Goal: Information Seeking & Learning: Learn about a topic

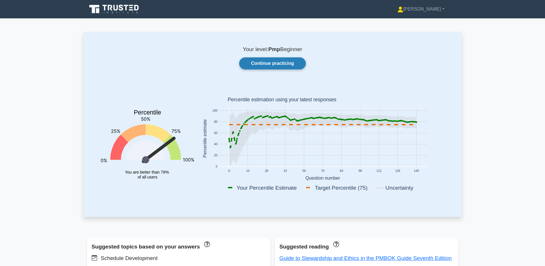
click at [275, 59] on link "Continue practicing" at bounding box center [272, 63] width 66 height 12
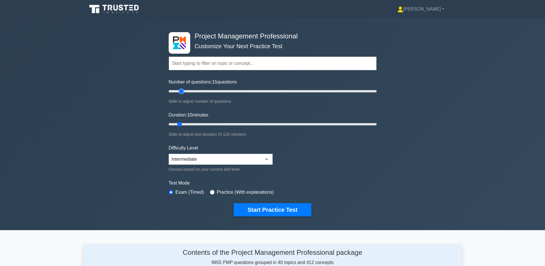
drag, startPoint x: 176, startPoint y: 90, endPoint x: 183, endPoint y: 92, distance: 7.1
type input "15"
click at [183, 92] on input "Number of questions: 15 questions" at bounding box center [273, 91] width 208 height 7
drag, startPoint x: 185, startPoint y: 125, endPoint x: 203, endPoint y: 123, distance: 19.1
type input "25"
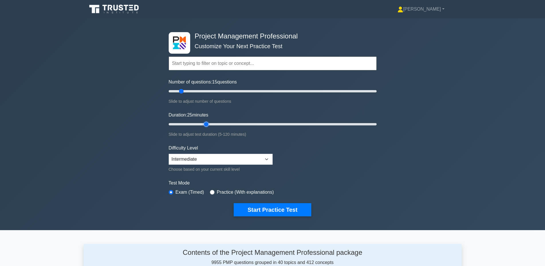
click at [203, 123] on input "Duration: 25 minutes" at bounding box center [273, 124] width 208 height 7
click at [276, 212] on button "Start Practice Test" at bounding box center [272, 209] width 77 height 13
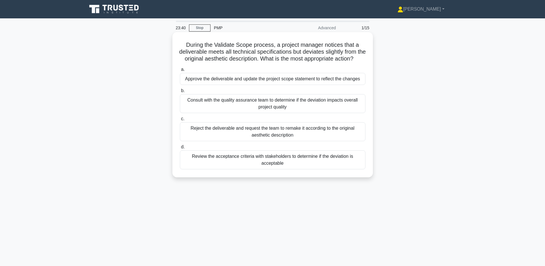
click at [295, 162] on div "Review the acceptance criteria with stakeholders to determine if the deviation …" at bounding box center [273, 159] width 186 height 19
click at [180, 149] on input "d. Review the acceptance criteria with stakeholders to determine if the deviati…" at bounding box center [180, 147] width 0 height 4
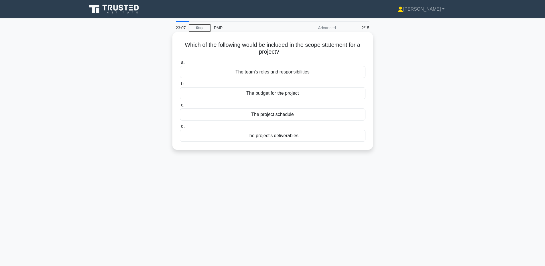
click at [294, 137] on div "The project's deliverables" at bounding box center [273, 136] width 186 height 12
click at [180, 128] on input "d. The project's deliverables" at bounding box center [180, 126] width 0 height 4
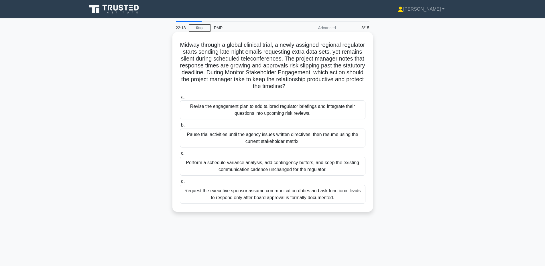
click at [311, 111] on div "Revise the engagement plan to add tailored regulator briefings and integrate th…" at bounding box center [273, 109] width 186 height 19
click at [180, 99] on input "a. Revise the engagement plan to add tailored regulator briefings and integrate…" at bounding box center [180, 97] width 0 height 4
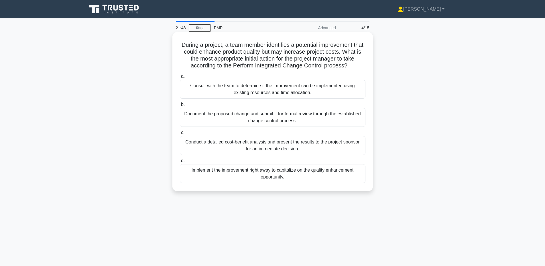
click at [320, 121] on div "Document the proposed change and submit it for formal review through the establ…" at bounding box center [273, 117] width 186 height 19
click at [180, 106] on input "b. Document the proposed change and submit it for formal review through the est…" at bounding box center [180, 105] width 0 height 4
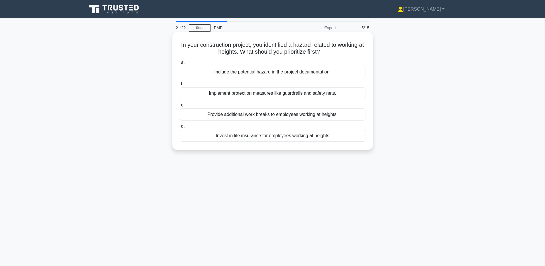
click at [332, 71] on div "Include the potential hazard in the project documentation." at bounding box center [273, 72] width 186 height 12
click at [180, 64] on input "a. Include the potential hazard in the project documentation." at bounding box center [180, 63] width 0 height 4
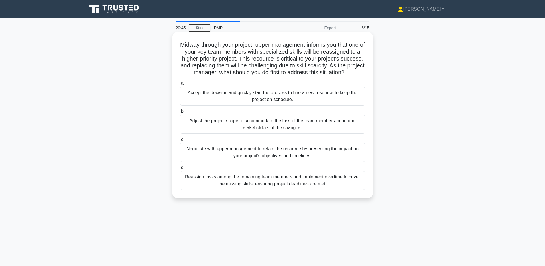
click at [337, 150] on div "Negotiate with upper management to retain the resource by presenting the impact…" at bounding box center [273, 152] width 186 height 19
click at [180, 141] on input "c. Negotiate with upper management to retain the resource by presenting the imp…" at bounding box center [180, 140] width 0 height 4
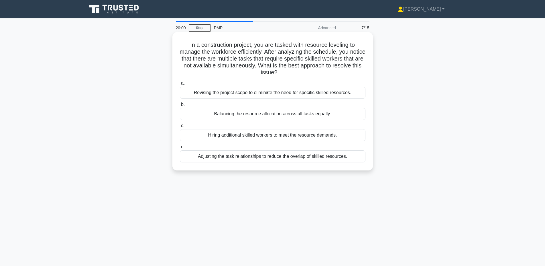
click at [262, 157] on div "Adjusting the task relationships to reduce the overlap of skilled resources." at bounding box center [273, 156] width 186 height 12
click at [180, 149] on input "d. Adjusting the task relationships to reduce the overlap of skilled resources." at bounding box center [180, 147] width 0 height 4
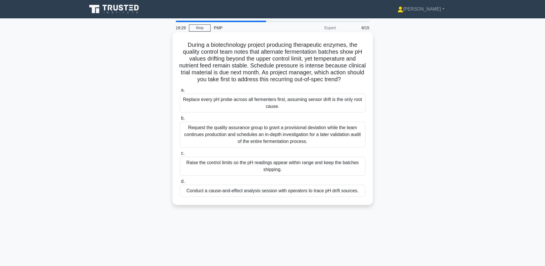
click at [348, 193] on div "Conduct a cause-and-effect analysis session with operators to trace pH drift so…" at bounding box center [273, 191] width 186 height 12
click at [180, 183] on input "d. Conduct a cause-and-effect analysis session with operators to trace pH drift…" at bounding box center [180, 181] width 0 height 4
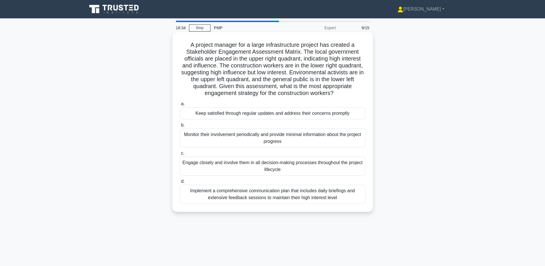
click at [276, 116] on div "Keep satisfied through regular updates and address their concerns promptly" at bounding box center [273, 113] width 186 height 12
click at [180, 106] on input "a. Keep satisfied through regular updates and address their concerns promptly" at bounding box center [180, 104] width 0 height 4
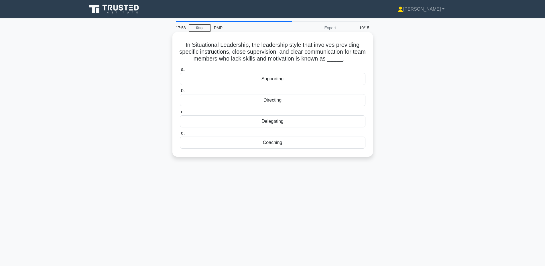
click at [279, 143] on div "Coaching" at bounding box center [273, 142] width 186 height 12
click at [180, 135] on input "d. Coaching" at bounding box center [180, 133] width 0 height 4
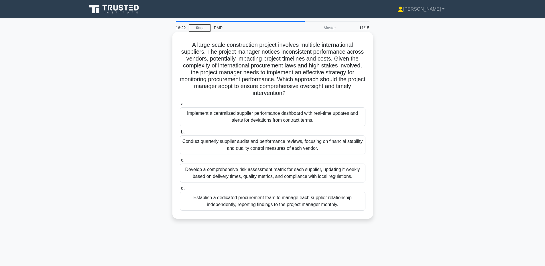
click at [355, 173] on div "Develop a comprehensive risk assessment matrix for each supplier, updating it w…" at bounding box center [273, 172] width 186 height 19
click at [180, 162] on input "c. Develop a comprehensive risk assessment matrix for each supplier, updating i…" at bounding box center [180, 160] width 0 height 4
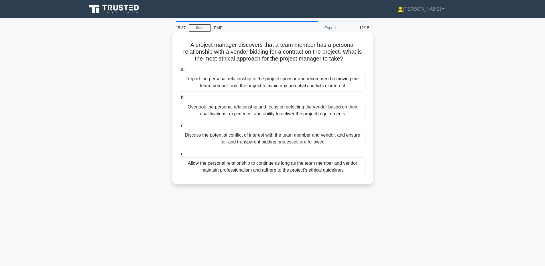
click at [292, 78] on div "Report the personal relationship to the project sponsor and recommend removing …" at bounding box center [273, 82] width 186 height 19
click at [180, 71] on input "a. Report the personal relationship to the project sponsor and recommend removi…" at bounding box center [180, 70] width 0 height 4
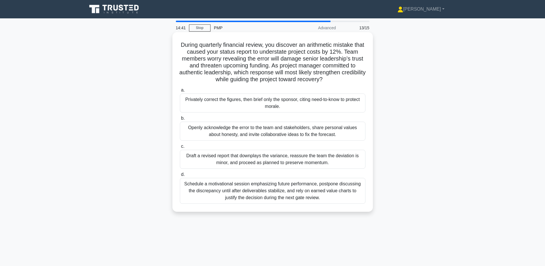
click at [330, 130] on div "Openly acknowledge the error to the team and stakeholders, share personal value…" at bounding box center [273, 131] width 186 height 19
click at [180, 120] on input "b. Openly acknowledge the error to the team and stakeholders, share personal va…" at bounding box center [180, 118] width 0 height 4
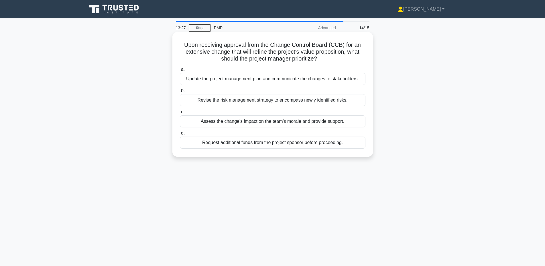
click at [259, 79] on div "Update the project management plan and communicate the changes to stakeholders." at bounding box center [273, 79] width 186 height 12
click at [180, 71] on input "a. Update the project management plan and communicate the changes to stakeholde…" at bounding box center [180, 70] width 0 height 4
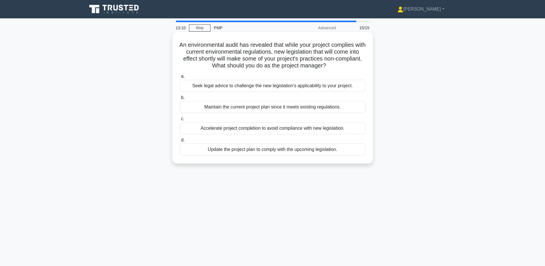
click at [296, 152] on div "Update the project plan to comply with the upcoming legislation." at bounding box center [273, 149] width 186 height 12
click at [180, 142] on input "d. Update the project plan to comply with the upcoming legislation." at bounding box center [180, 140] width 0 height 4
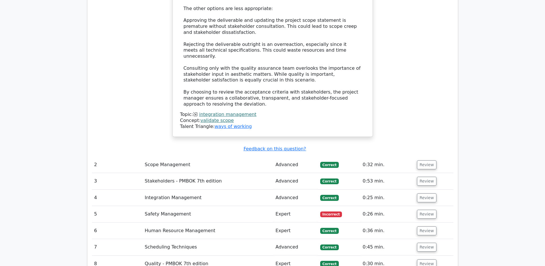
scroll to position [731, 0]
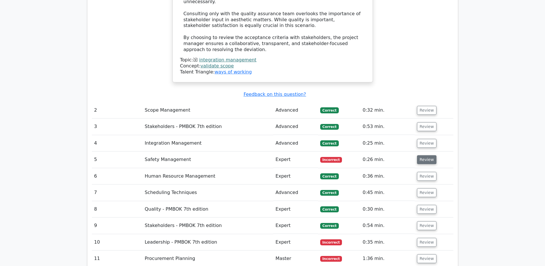
click at [426, 155] on button "Review" at bounding box center [426, 159] width 19 height 9
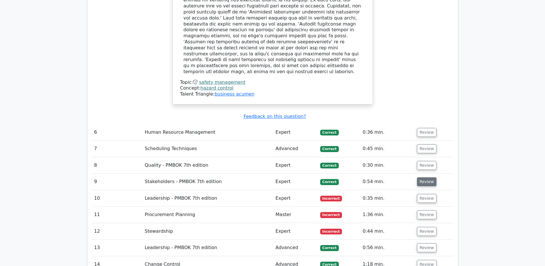
scroll to position [1052, 0]
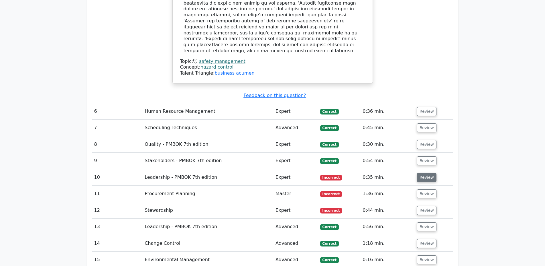
click at [422, 173] on button "Review" at bounding box center [426, 177] width 19 height 9
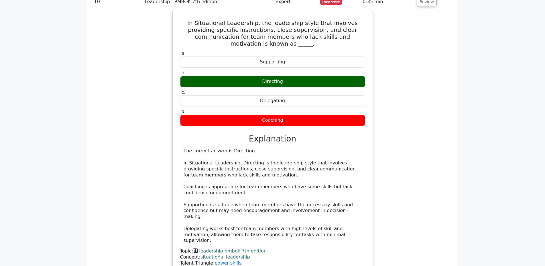
scroll to position [1345, 0]
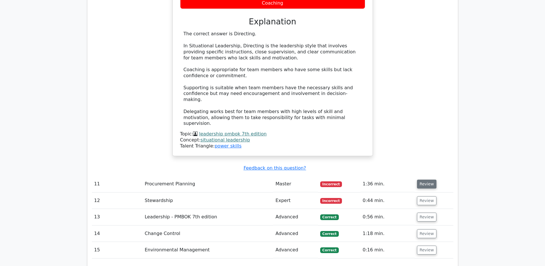
click at [429, 179] on button "Review" at bounding box center [426, 183] width 19 height 9
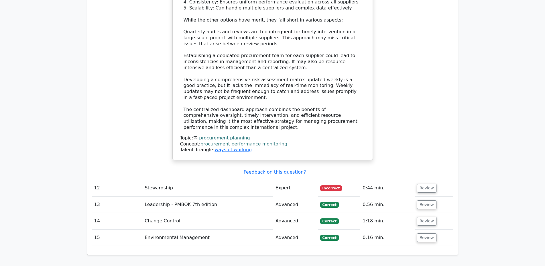
scroll to position [1812, 0]
click at [427, 183] on button "Review" at bounding box center [426, 187] width 19 height 9
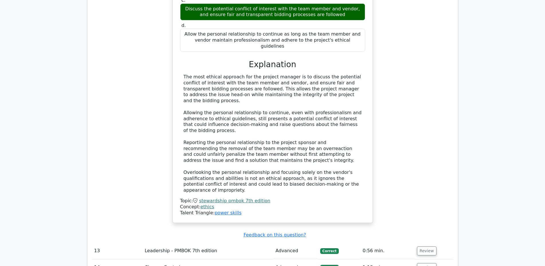
scroll to position [2132, 0]
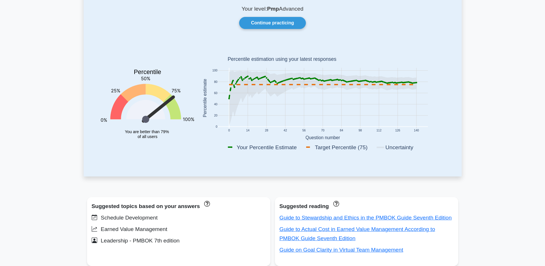
scroll to position [22, 0]
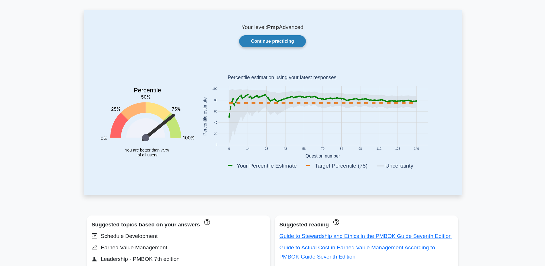
click at [305, 42] on link "Continue practicing" at bounding box center [272, 41] width 66 height 12
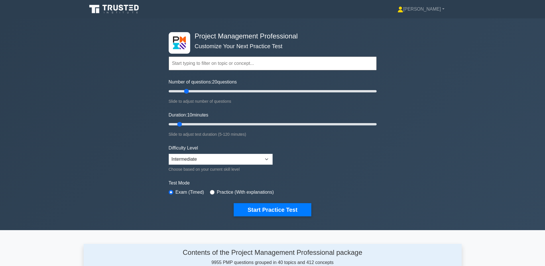
drag, startPoint x: 176, startPoint y: 91, endPoint x: 183, endPoint y: 115, distance: 25.5
type input "20"
click at [185, 93] on input "Number of questions: 20 questions" at bounding box center [273, 91] width 208 height 7
drag, startPoint x: 181, startPoint y: 124, endPoint x: 196, endPoint y: 125, distance: 14.3
type input "20"
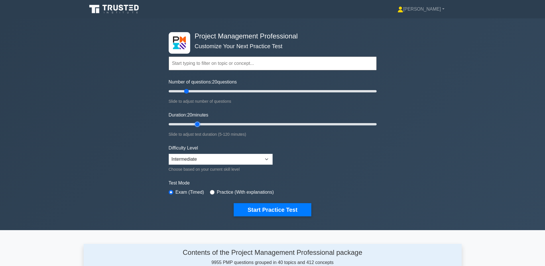
click at [196, 125] on input "Duration: 20 minutes" at bounding box center [273, 124] width 208 height 7
click at [270, 212] on button "Start Practice Test" at bounding box center [272, 209] width 77 height 13
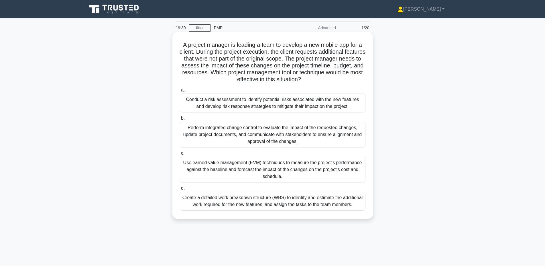
click at [258, 140] on div "Perform integrated change control to evaluate the impact of the requested chang…" at bounding box center [273, 135] width 186 height 26
click at [180, 120] on input "b. Perform integrated change control to evaluate the impact of the requested ch…" at bounding box center [180, 118] width 0 height 4
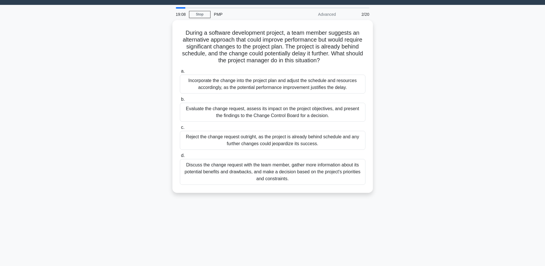
scroll to position [29, 0]
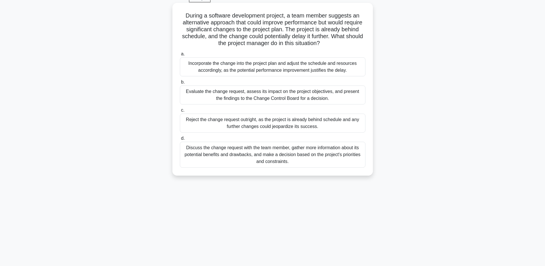
click at [349, 97] on div "Evaluate the change request, assess its impact on the project objectives, and p…" at bounding box center [273, 94] width 186 height 19
click at [180, 84] on input "b. Evaluate the change request, assess its impact on the project objectives, an…" at bounding box center [180, 82] width 0 height 4
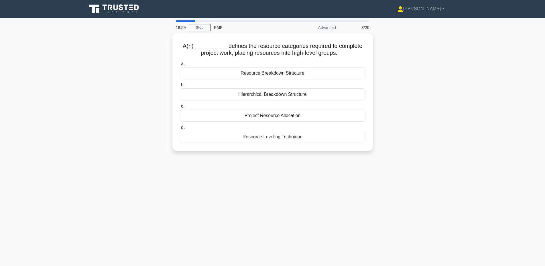
scroll to position [0, 0]
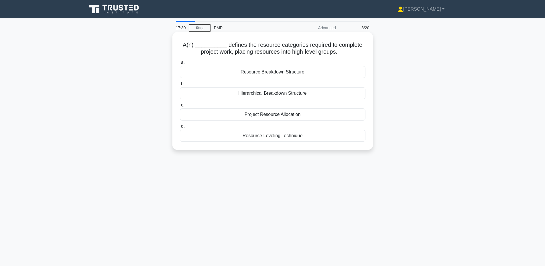
click at [296, 75] on div "Resource Breakdown Structure" at bounding box center [273, 72] width 186 height 12
click at [180, 64] on input "a. Resource Breakdown Structure" at bounding box center [180, 63] width 0 height 4
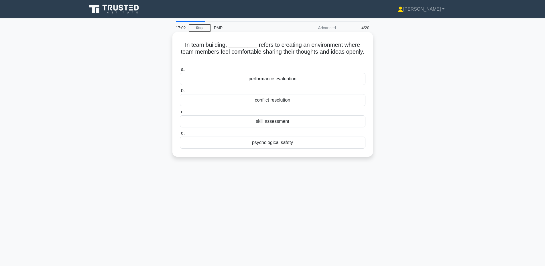
click at [298, 95] on div "conflict resolution" at bounding box center [273, 100] width 186 height 12
click at [180, 93] on input "b. conflict resolution" at bounding box center [180, 91] width 0 height 4
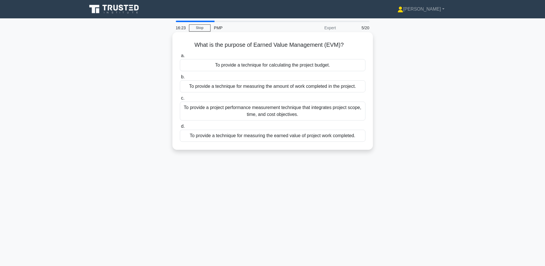
click at [331, 114] on div "To provide a project performance measurement technique that integrates project …" at bounding box center [273, 110] width 186 height 19
click at [180, 100] on input "c. To provide a project performance measurement technique that integrates proje…" at bounding box center [180, 98] width 0 height 4
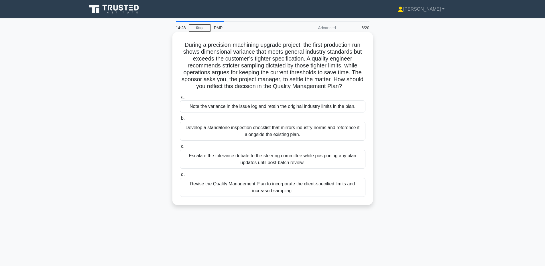
click at [348, 104] on div "Note the variance in the issue log and retain the original industry limits in t…" at bounding box center [273, 106] width 186 height 12
click at [180, 99] on input "a. Note the variance in the issue log and retain the original industry limits i…" at bounding box center [180, 97] width 0 height 4
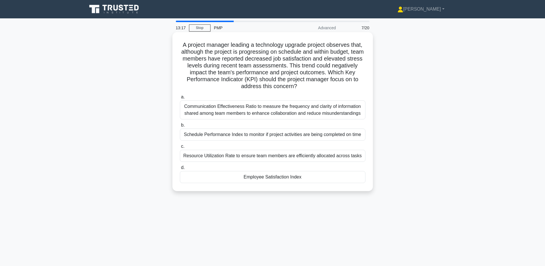
click at [269, 174] on div "Employee Satisfaction Index" at bounding box center [273, 177] width 186 height 12
click at [180, 169] on input "d. Employee Satisfaction Index" at bounding box center [180, 168] width 0 height 4
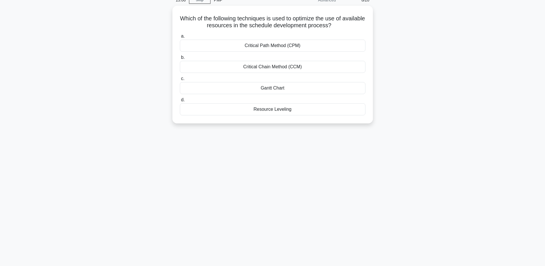
scroll to position [29, 0]
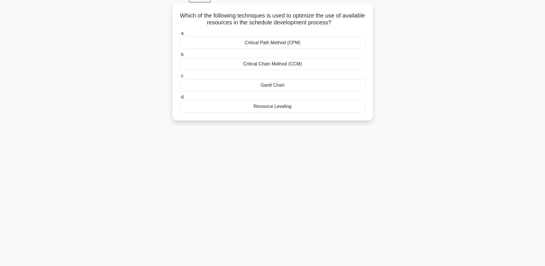
click at [305, 107] on div "Resource Leveling" at bounding box center [273, 106] width 186 height 12
click at [180, 99] on input "d. Resource Leveling" at bounding box center [180, 97] width 0 height 4
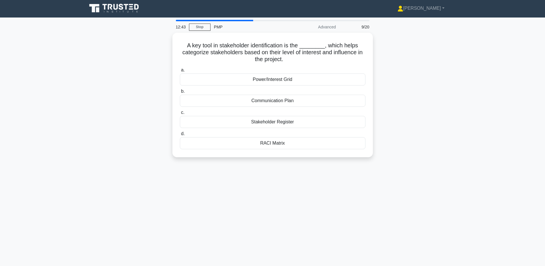
scroll to position [0, 0]
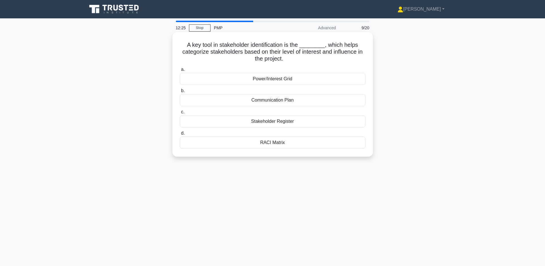
click at [317, 82] on div "Power/Interest Grid" at bounding box center [273, 79] width 186 height 12
click at [180, 71] on input "a. Power/Interest Grid" at bounding box center [180, 70] width 0 height 4
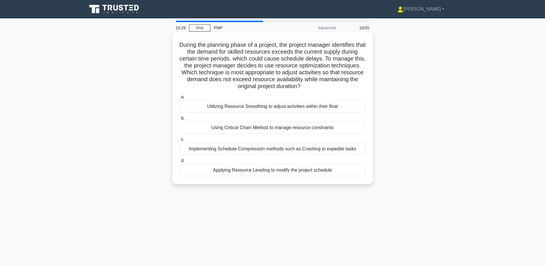
click at [348, 107] on div "Utilizing Resource Smoothing to adjust activities within their float" at bounding box center [273, 106] width 186 height 12
click at [180, 99] on input "a. Utilizing Resource Smoothing to adjust activities within their float" at bounding box center [180, 97] width 0 height 4
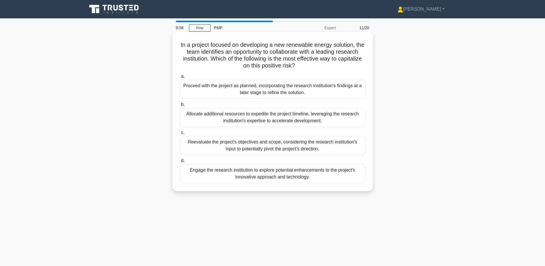
click at [320, 174] on div "Engage the research institution to explore potential enhancements to the projec…" at bounding box center [273, 173] width 186 height 19
click at [180, 163] on input "d. Engage the research institution to explore potential enhancements to the pro…" at bounding box center [180, 161] width 0 height 4
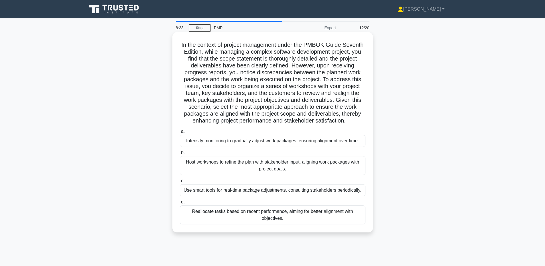
click at [346, 144] on div "Intensify monitoring to gradually adjust work packages, ensuring alignment over…" at bounding box center [273, 141] width 186 height 12
click at [180, 133] on input "a. Intensify monitoring to gradually adjust work packages, ensuring alignment o…" at bounding box center [180, 132] width 0 height 4
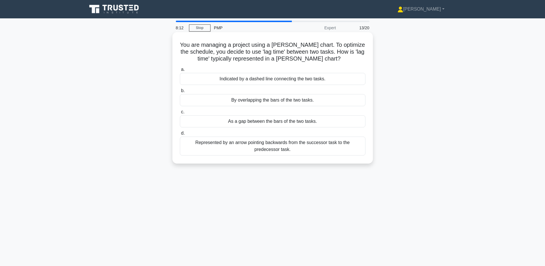
click at [333, 120] on div "As a gap between the bars of the two tasks." at bounding box center [273, 121] width 186 height 12
click at [180, 114] on input "c. As a gap between the bars of the two tasks." at bounding box center [180, 112] width 0 height 4
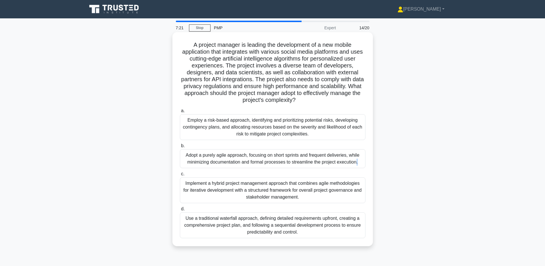
click at [305, 158] on div "Adopt a purely agile approach, focusing on short sprints and frequent deliverie…" at bounding box center [273, 158] width 186 height 19
click at [180, 148] on input "b. Adopt a purely agile approach, focusing on short sprints and frequent delive…" at bounding box center [180, 146] width 0 height 4
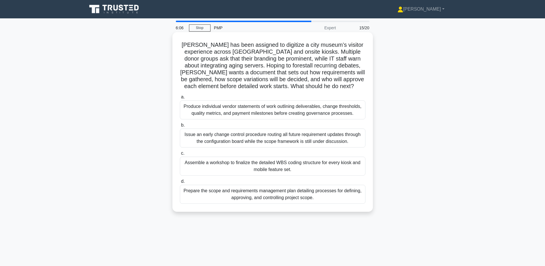
click at [282, 193] on div "Prepare the scope and requirements management plan detailing processes for defi…" at bounding box center [273, 194] width 186 height 19
click at [180, 183] on input "d. Prepare the scope and requirements management plan detailing processes for d…" at bounding box center [180, 181] width 0 height 4
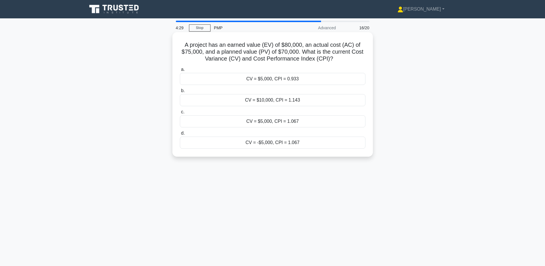
click at [284, 120] on div "CV = $5,000, CPI = 1.067" at bounding box center [273, 121] width 186 height 12
click at [180, 114] on input "c. CV = $5,000, CPI = 1.067" at bounding box center [180, 112] width 0 height 4
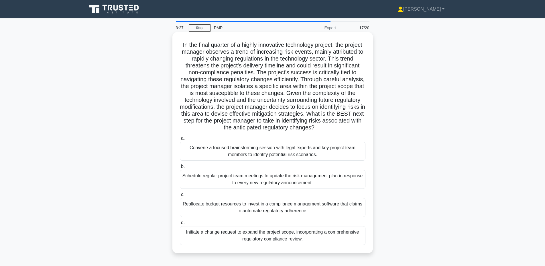
click at [286, 236] on div "Initiate a change request to expand the project scope, incorporating a comprehe…" at bounding box center [273, 235] width 186 height 19
click at [180, 224] on input "d. Initiate a change request to expand the project scope, incorporating a compr…" at bounding box center [180, 223] width 0 height 4
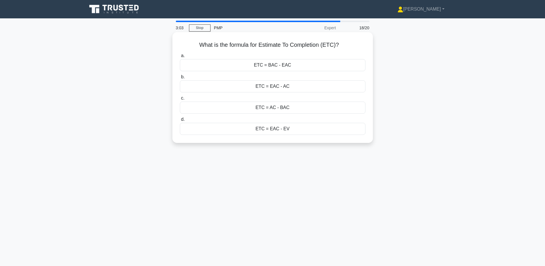
click at [297, 89] on div "ETC = EAC - AC" at bounding box center [273, 86] width 186 height 12
click at [180, 79] on input "b. ETC = EAC - AC" at bounding box center [180, 77] width 0 height 4
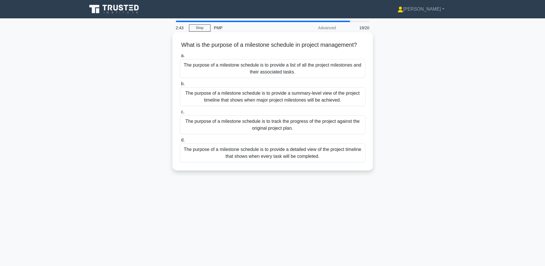
click at [321, 126] on div "The purpose of a milestone schedule is to track the progress of the project aga…" at bounding box center [273, 124] width 186 height 19
click at [180, 114] on input "c. The purpose of a milestone schedule is to track the progress of the project …" at bounding box center [180, 112] width 0 height 4
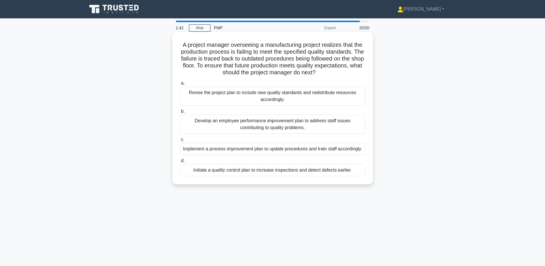
click at [312, 127] on div "Develop an employee performance improvement plan to address staff issues contri…" at bounding box center [273, 124] width 186 height 19
click at [180, 113] on input "b. Develop an employee performance improvement plan to address staff issues con…" at bounding box center [180, 111] width 0 height 4
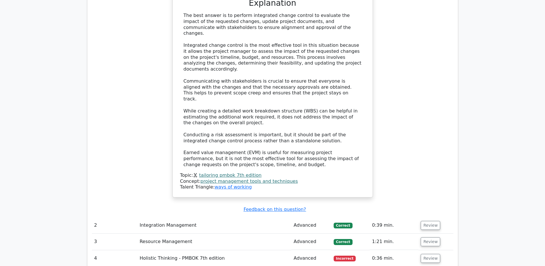
scroll to position [789, 0]
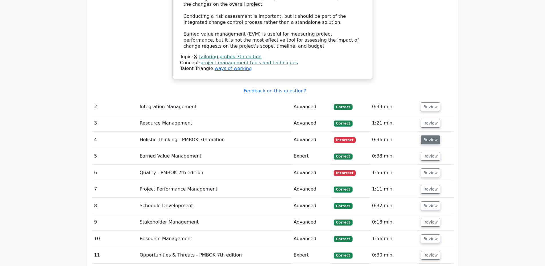
click at [434, 135] on button "Review" at bounding box center [430, 139] width 19 height 9
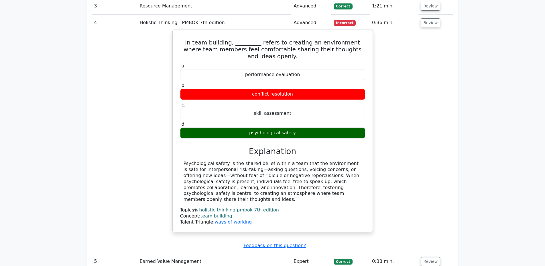
scroll to position [994, 0]
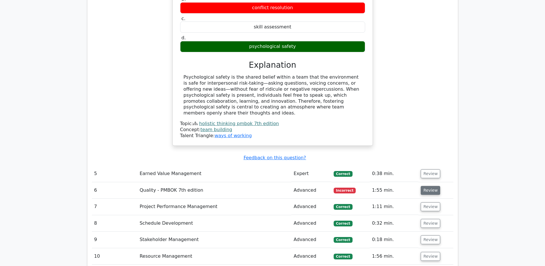
click at [423, 186] on button "Review" at bounding box center [430, 190] width 19 height 9
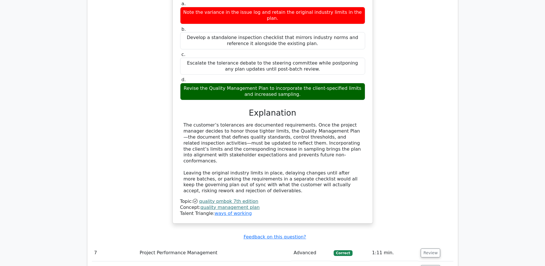
scroll to position [1374, 0]
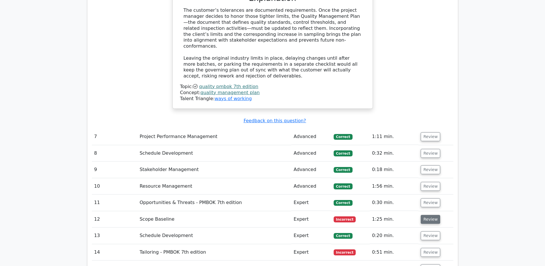
click at [430, 215] on button "Review" at bounding box center [430, 219] width 19 height 9
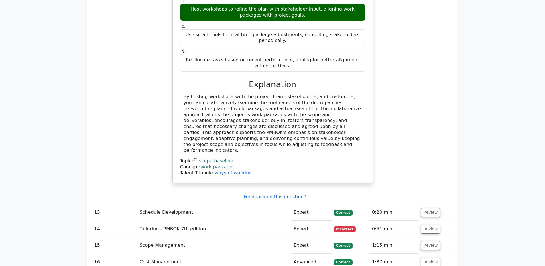
scroll to position [1754, 0]
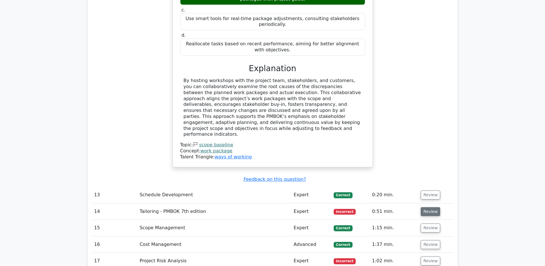
click at [432, 207] on button "Review" at bounding box center [430, 211] width 19 height 9
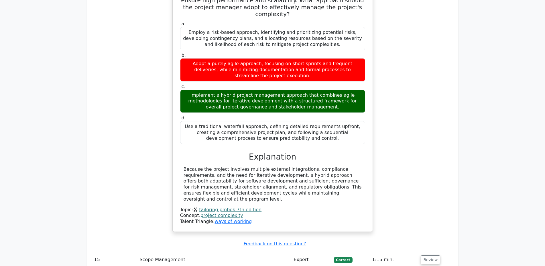
scroll to position [2046, 0]
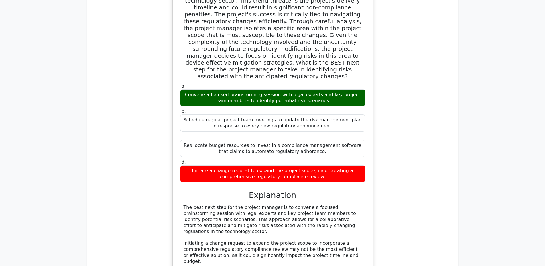
scroll to position [2506, 0]
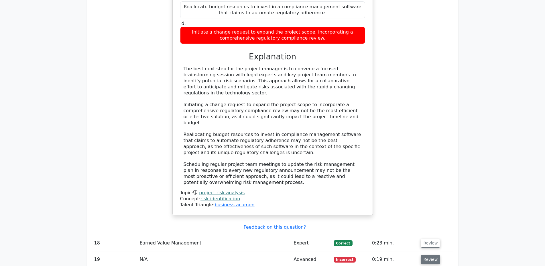
click at [429, 255] on button "Review" at bounding box center [430, 259] width 19 height 9
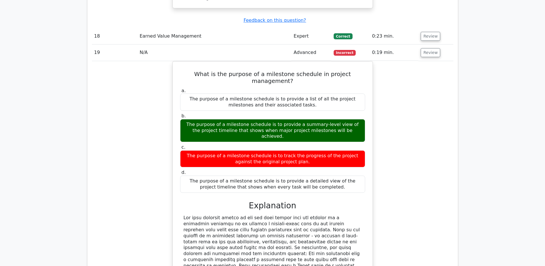
scroll to position [2740, 0]
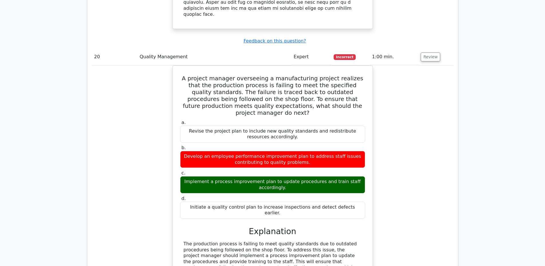
scroll to position [3033, 0]
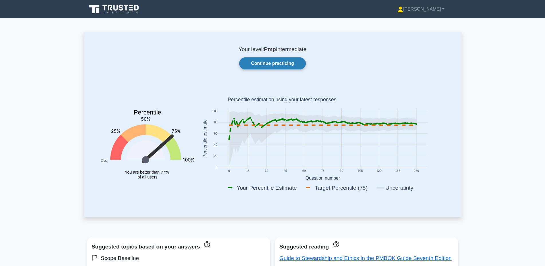
click at [278, 63] on link "Continue practicing" at bounding box center [272, 63] width 66 height 12
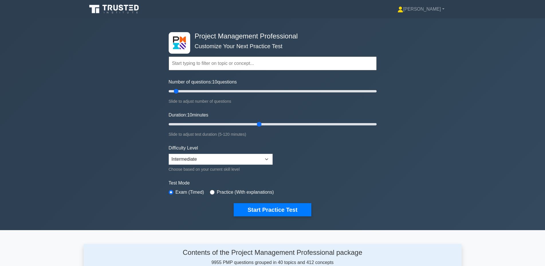
drag, startPoint x: 181, startPoint y: 124, endPoint x: 259, endPoint y: 118, distance: 77.9
type input "55"
click at [259, 121] on input "Duration: 10 minutes" at bounding box center [273, 124] width 208 height 7
click at [253, 213] on button "Start Practice Test" at bounding box center [272, 209] width 77 height 13
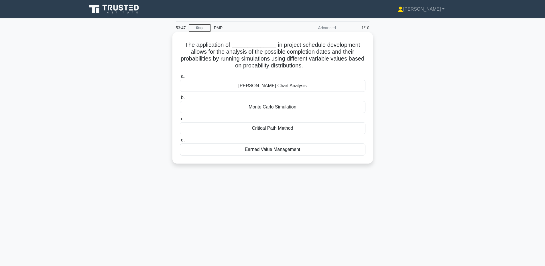
click at [270, 111] on div "Monte Carlo Simulation" at bounding box center [273, 107] width 186 height 12
click at [268, 109] on div "Monte Carlo Simulation" at bounding box center [273, 107] width 186 height 12
click at [180, 99] on input "b. Monte Carlo Simulation" at bounding box center [180, 98] width 0 height 4
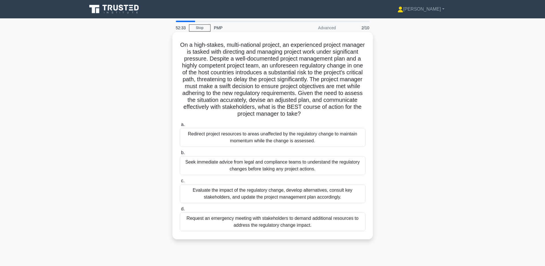
click at [317, 198] on div "Evaluate the impact of the regulatory change, develop alternatives, consult key…" at bounding box center [273, 193] width 186 height 19
click at [180, 183] on input "c. Evaluate the impact of the regulatory change, develop alternatives, consult …" at bounding box center [180, 181] width 0 height 4
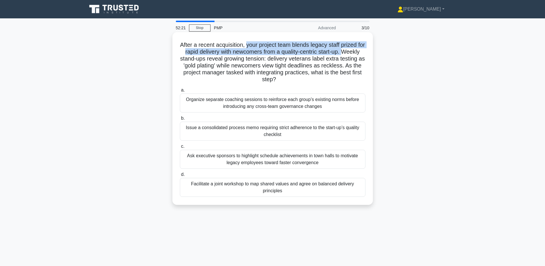
drag, startPoint x: 342, startPoint y: 54, endPoint x: 245, endPoint y: 46, distance: 96.9
click at [245, 46] on h5 "After a recent acquisition, your project team blends legacy staff prized for ra…" at bounding box center [272, 62] width 187 height 42
copy h5 "your project team blends legacy staff prized for rapid delivery with newcomers …"
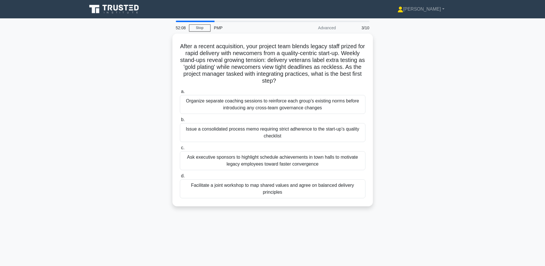
click at [425, 85] on div "After a recent acquisition, your project team blends legacy staff prized for ra…" at bounding box center [273, 123] width 378 height 179
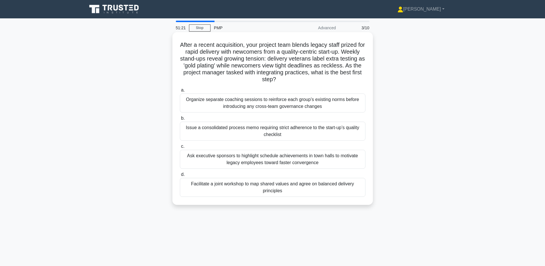
click at [320, 194] on div "Facilitate a joint workshop to map shared values and agree on balanced delivery…" at bounding box center [273, 187] width 186 height 19
click at [180, 176] on input "d. Facilitate a joint workshop to map shared values and agree on balanced deliv…" at bounding box center [180, 175] width 0 height 4
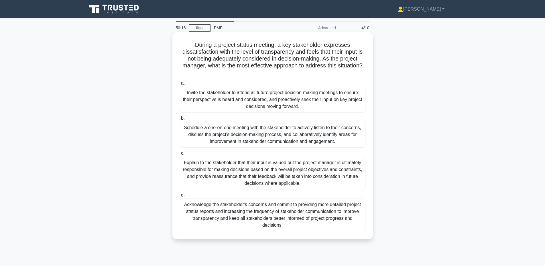
click at [347, 133] on div "Schedule a one-on-one meeting with the stakeholder to actively listen to their …" at bounding box center [273, 135] width 186 height 26
click at [180, 120] on input "b. Schedule a one-on-one meeting with the stakeholder to actively listen to the…" at bounding box center [180, 118] width 0 height 4
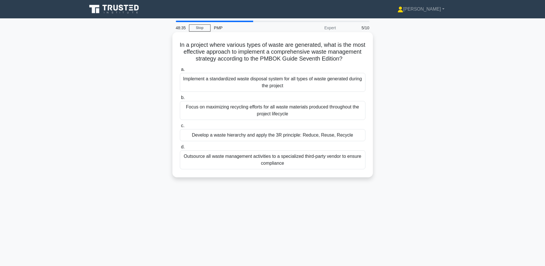
click at [310, 166] on div "Outsource all waste management activities to a specialized third-party vendor t…" at bounding box center [273, 159] width 186 height 19
click at [180, 149] on input "d. Outsource all waste management activities to a specialized third-party vendo…" at bounding box center [180, 147] width 0 height 4
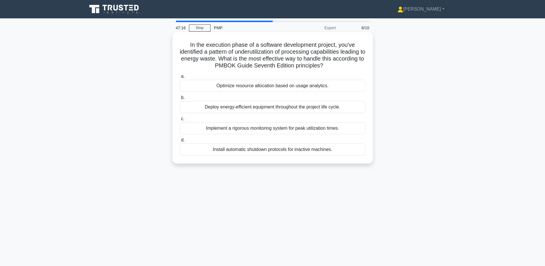
click at [332, 83] on div "Optimize resource allocation based on usage analytics." at bounding box center [273, 86] width 186 height 12
click at [180, 78] on input "a. Optimize resource allocation based on usage analytics." at bounding box center [180, 77] width 0 height 4
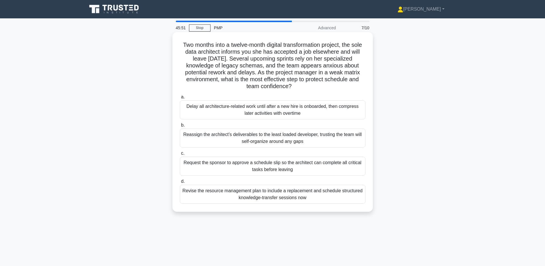
click at [311, 192] on div "Revise the resource management plan to include a replacement and schedule struc…" at bounding box center [273, 194] width 186 height 19
click at [180, 183] on input "d. Revise the resource management plan to include a replacement and schedule st…" at bounding box center [180, 181] width 0 height 4
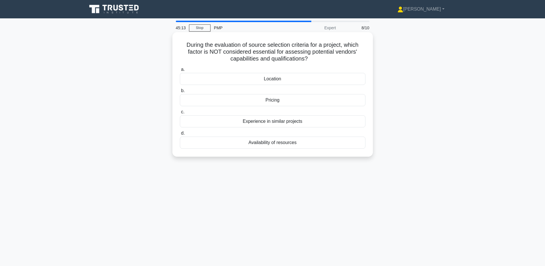
click at [246, 83] on div "Location" at bounding box center [273, 79] width 186 height 12
click at [180, 71] on input "a. Location" at bounding box center [180, 70] width 0 height 4
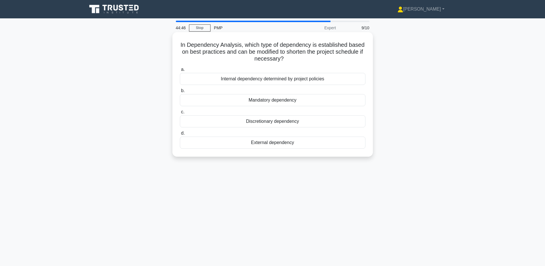
click at [328, 124] on div "Discretionary dependency" at bounding box center [273, 121] width 186 height 12
click at [180, 114] on input "c. Discretionary dependency" at bounding box center [180, 112] width 0 height 4
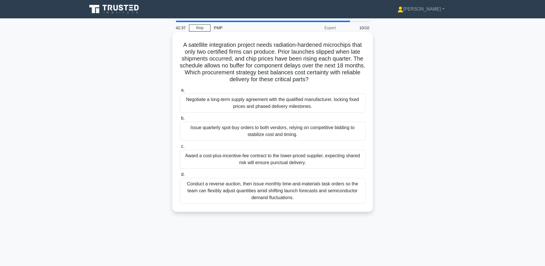
click at [244, 103] on div "Negotiate a long-term supply agreement with the qualified manufacturer, locking…" at bounding box center [273, 102] width 186 height 19
click at [180, 92] on input "a. Negotiate a long-term supply agreement with the qualified manufacturer, lock…" at bounding box center [180, 90] width 0 height 4
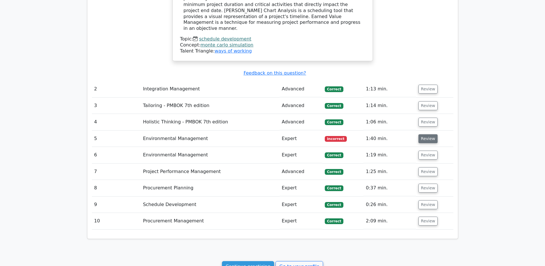
scroll to position [544, 0]
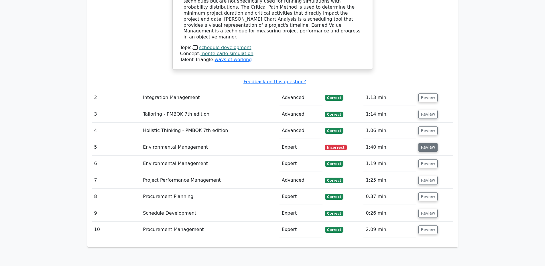
click at [425, 143] on button "Review" at bounding box center [428, 147] width 19 height 9
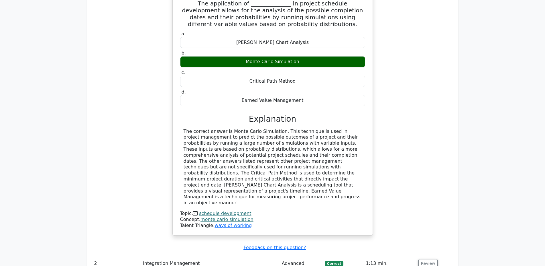
scroll to position [497, 0]
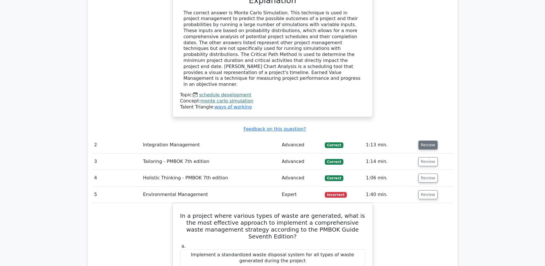
click at [425, 140] on button "Review" at bounding box center [428, 144] width 19 height 9
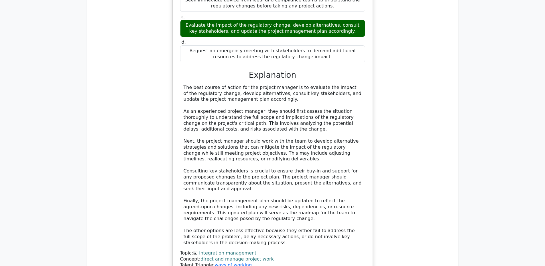
scroll to position [906, 0]
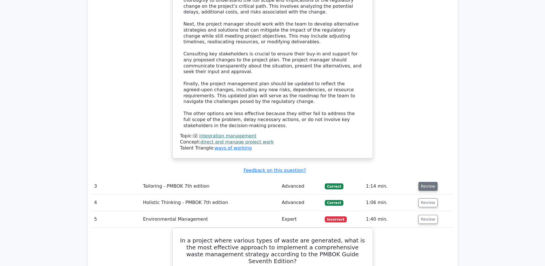
click at [433, 182] on button "Review" at bounding box center [428, 186] width 19 height 9
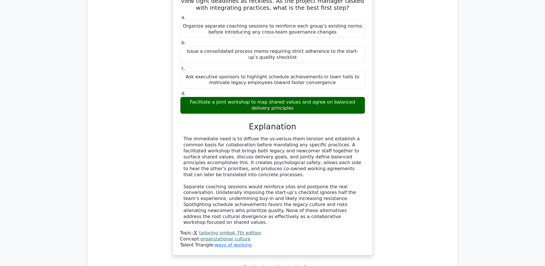
scroll to position [1228, 0]
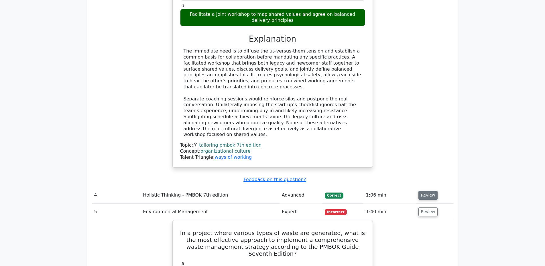
click at [423, 191] on button "Review" at bounding box center [428, 195] width 19 height 9
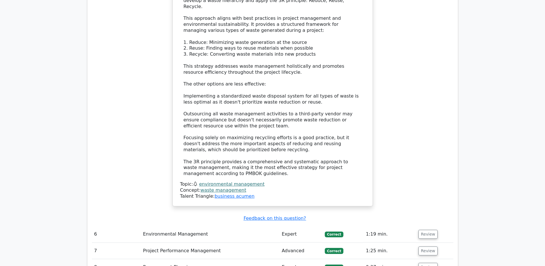
scroll to position [2017, 0]
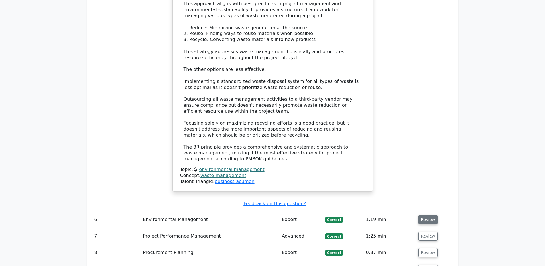
click at [425, 215] on button "Review" at bounding box center [428, 219] width 19 height 9
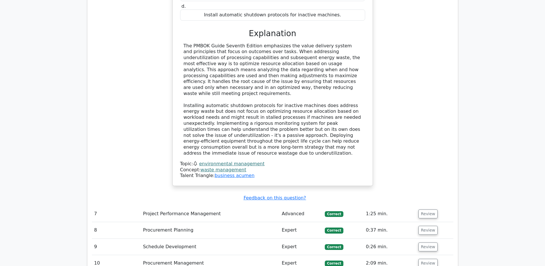
scroll to position [2368, 0]
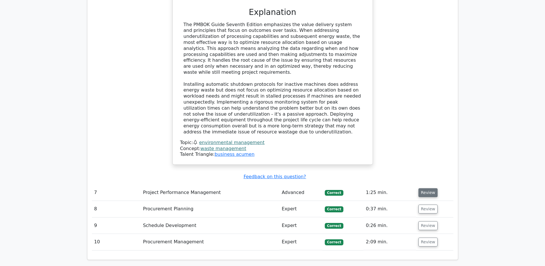
click at [432, 188] on button "Review" at bounding box center [428, 192] width 19 height 9
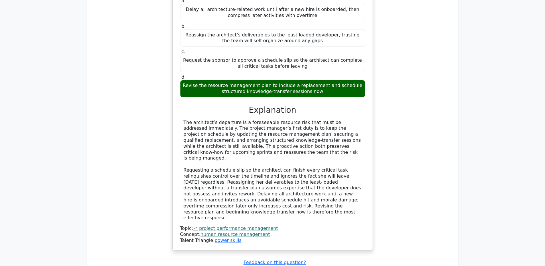
scroll to position [2660, 0]
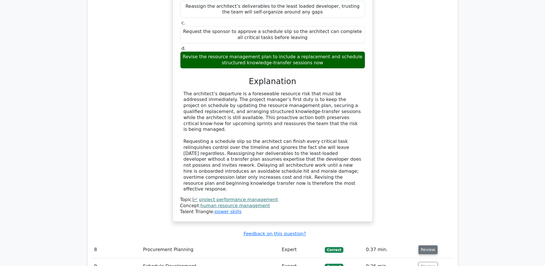
click at [424, 245] on button "Review" at bounding box center [428, 249] width 19 height 9
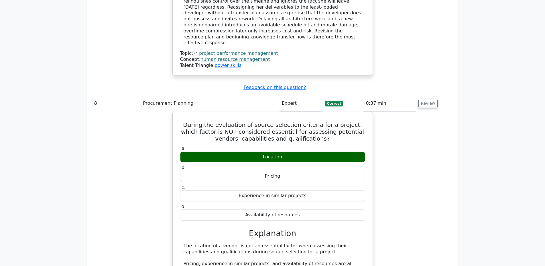
scroll to position [2894, 0]
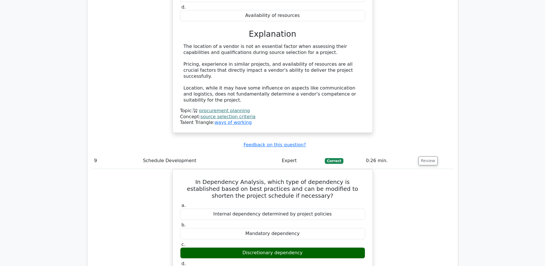
scroll to position [3123, 0]
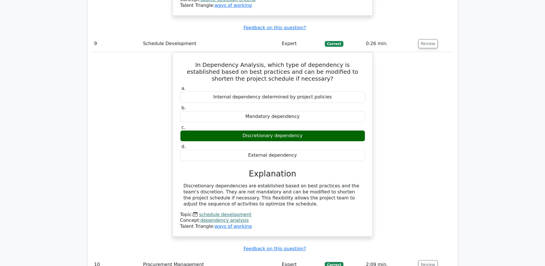
click at [421, 256] on td "Review" at bounding box center [434, 264] width 37 height 16
click at [426, 260] on button "Review" at bounding box center [428, 264] width 19 height 9
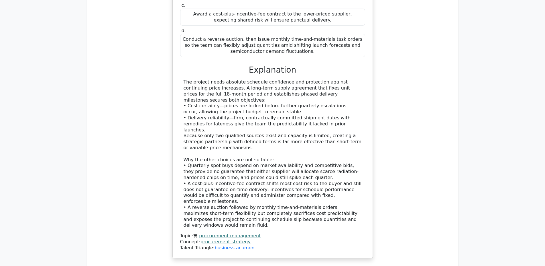
scroll to position [3507, 0]
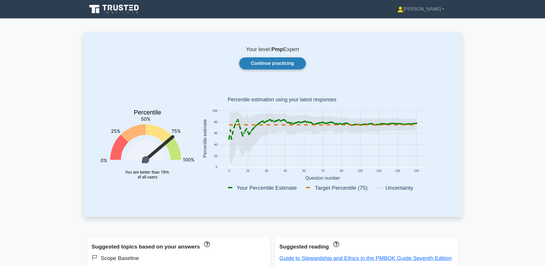
click at [272, 63] on link "Continue practicing" at bounding box center [272, 63] width 66 height 12
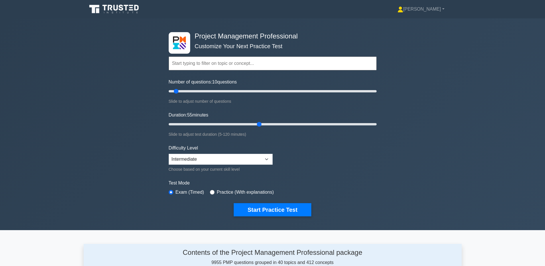
drag, startPoint x: 356, startPoint y: 120, endPoint x: 257, endPoint y: 122, distance: 99.2
type input "55"
click at [257, 122] on input "Duration: 55 minutes" at bounding box center [273, 124] width 208 height 7
click at [274, 209] on button "Start Practice Test" at bounding box center [272, 209] width 77 height 13
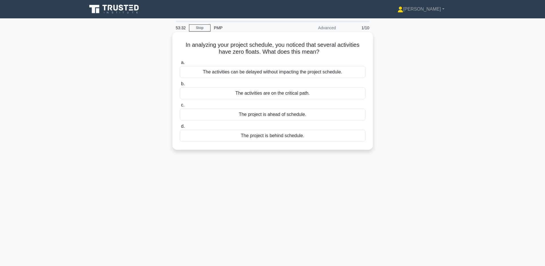
click at [309, 95] on div "The activities are on the critical path." at bounding box center [273, 93] width 186 height 12
click at [180, 86] on input "b. The activities are on the critical path." at bounding box center [180, 84] width 0 height 4
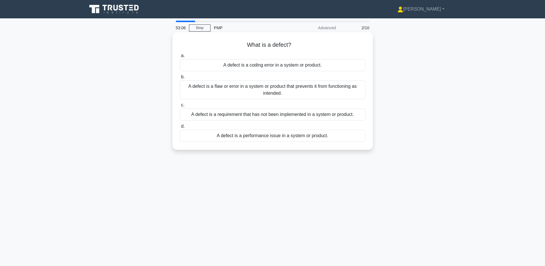
click at [307, 87] on div "A defect is a flaw or error in a system or product that prevents it from functi…" at bounding box center [273, 89] width 186 height 19
click at [180, 79] on input "b. A defect is a flaw or error in a system or product that prevents it from fun…" at bounding box center [180, 77] width 0 height 4
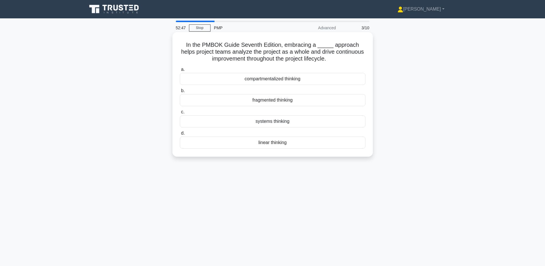
click at [286, 119] on div "systems thinking" at bounding box center [273, 121] width 186 height 12
click at [180, 114] on input "c. systems thinking" at bounding box center [180, 112] width 0 height 4
click at [313, 82] on div "Democratic" at bounding box center [273, 79] width 186 height 12
click at [180, 71] on input "a. Democratic" at bounding box center [180, 70] width 0 height 4
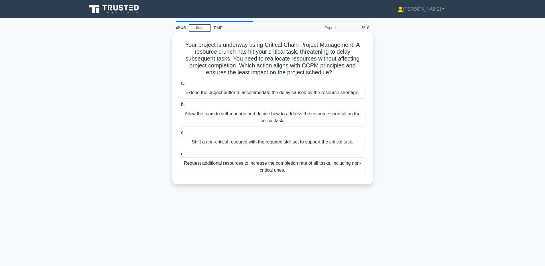
click at [285, 144] on div "Shift a non-critical resource with the required skill set to support the critic…" at bounding box center [273, 142] width 186 height 12
click at [180, 134] on input "c. Shift a non-critical resource with the required skill set to support the cri…" at bounding box center [180, 133] width 0 height 4
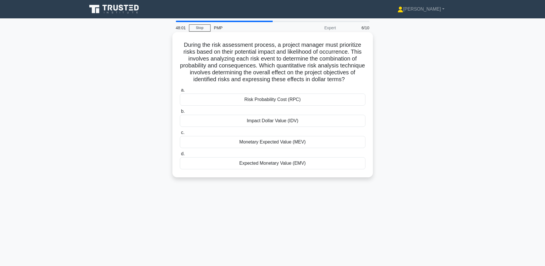
click at [301, 101] on div "Risk Probability Cost (RPC)" at bounding box center [273, 99] width 186 height 12
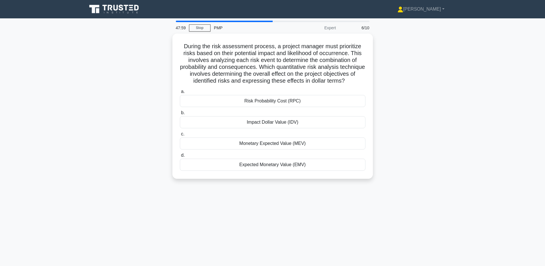
click at [513, 74] on main "47:59 Stop PMP Expert 6/10 During the risk assessment process, a project manage…" at bounding box center [272, 163] width 545 height 291
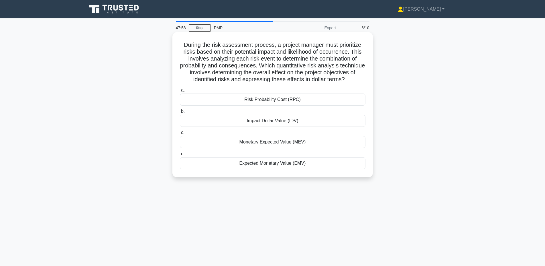
click at [319, 101] on div "Risk Probability Cost (RPC)" at bounding box center [273, 99] width 186 height 12
click at [180, 92] on input "a. Risk Probability Cost (RPC)" at bounding box center [180, 90] width 0 height 4
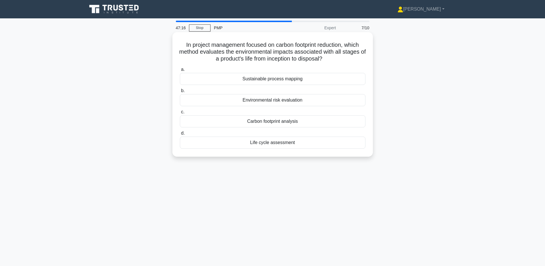
click at [318, 101] on div "Environmental risk evaluation" at bounding box center [273, 100] width 186 height 12
click at [180, 93] on input "b. Environmental risk evaluation" at bounding box center [180, 91] width 0 height 4
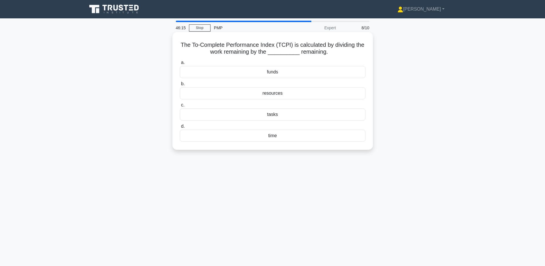
click at [283, 69] on div "funds" at bounding box center [273, 72] width 186 height 12
click at [180, 64] on input "a. funds" at bounding box center [180, 63] width 0 height 4
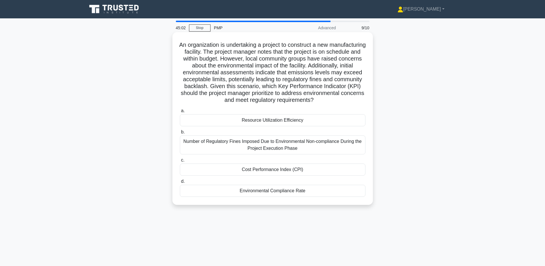
click at [336, 191] on div "Environmental Compliance Rate" at bounding box center [273, 191] width 186 height 12
click at [180, 183] on input "d. Environmental Compliance Rate" at bounding box center [180, 181] width 0 height 4
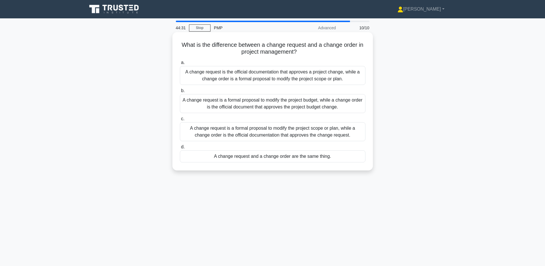
click at [312, 132] on div "A change request is a formal proposal to modify the project scope or plan, whil…" at bounding box center [273, 131] width 186 height 19
click at [180, 121] on input "c. A change request is a formal proposal to modify the project scope or plan, w…" at bounding box center [180, 119] width 0 height 4
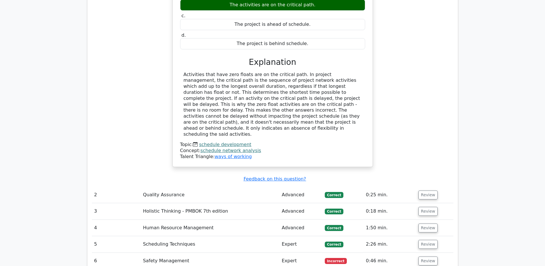
scroll to position [585, 0]
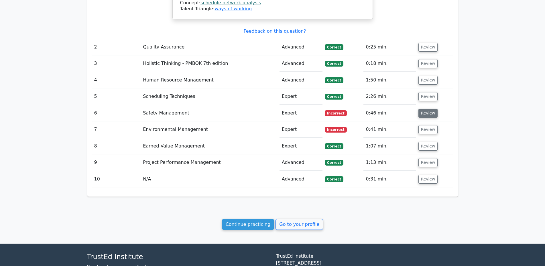
click at [422, 109] on button "Review" at bounding box center [428, 113] width 19 height 9
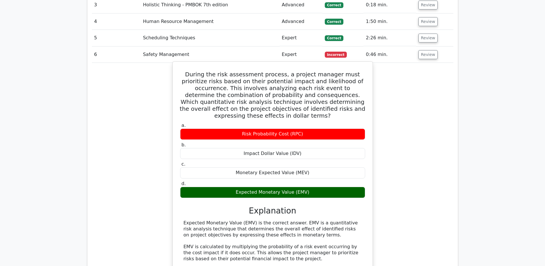
scroll to position [789, 0]
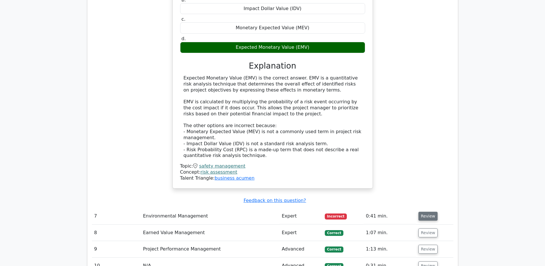
click at [425, 212] on button "Review" at bounding box center [428, 216] width 19 height 9
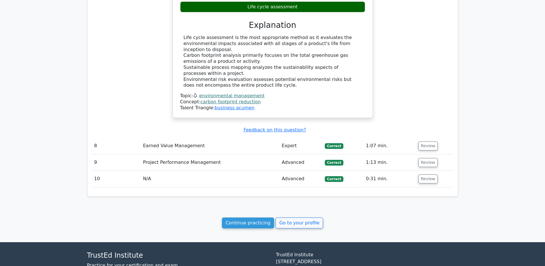
scroll to position [1134, 0]
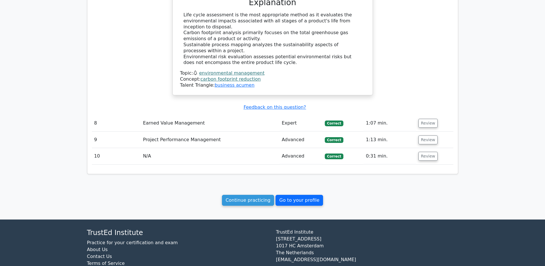
click at [308, 195] on link "Go to your profile" at bounding box center [300, 200] width 48 height 11
